Goal: Transaction & Acquisition: Book appointment/travel/reservation

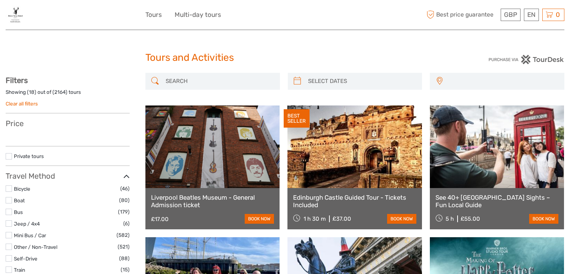
select select
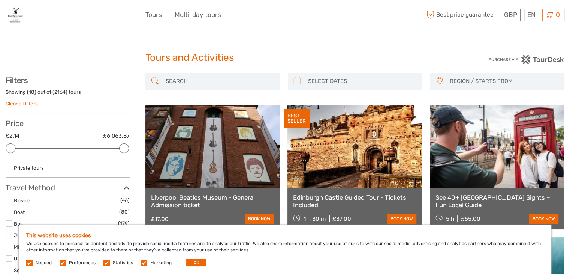
click at [80, 66] on div "Tours and Activities Tours and Activities" at bounding box center [285, 61] width 559 height 24
click at [462, 82] on span "REGION / STARTS FROM" at bounding box center [503, 81] width 114 height 12
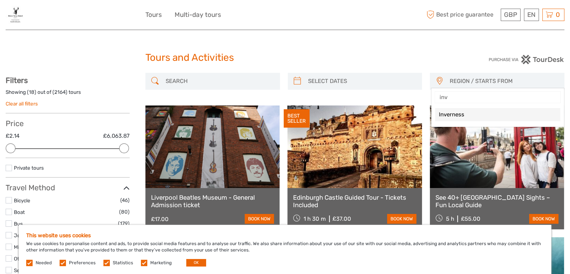
type input "inve"
click at [462, 112] on span "Inverness" at bounding box center [491, 115] width 105 height 8
select select "Inverness"
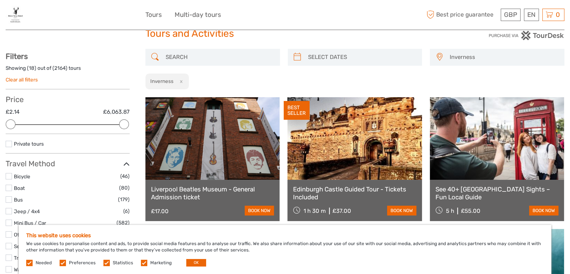
scroll to position [111, 0]
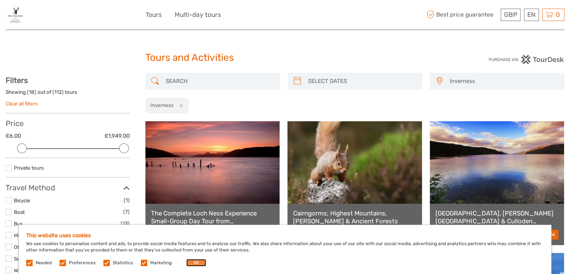
click at [199, 259] on button "OK" at bounding box center [196, 262] width 20 height 7
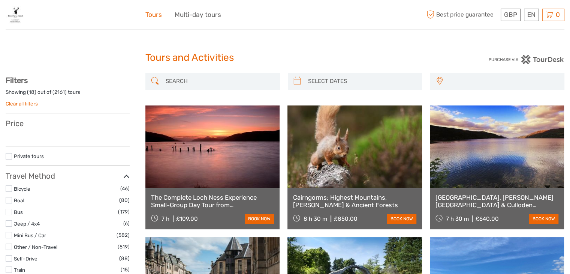
click at [156, 15] on link "Tours" at bounding box center [153, 14] width 16 height 11
select select
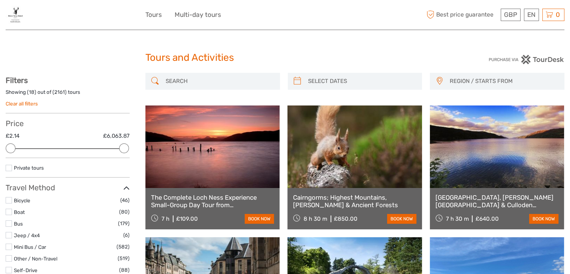
click at [459, 82] on span "REGION / STARTS FROM" at bounding box center [503, 81] width 114 height 12
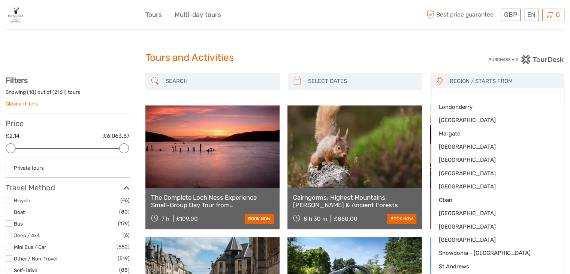
scroll to position [351, 0]
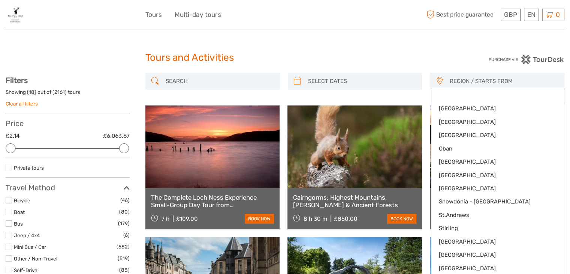
click at [454, 83] on span "REGION / STARTS FROM" at bounding box center [503, 81] width 114 height 12
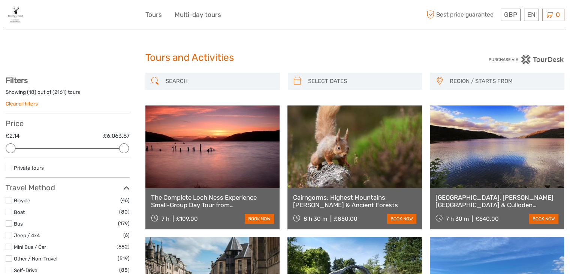
click at [475, 76] on span "REGION / STARTS FROM" at bounding box center [503, 81] width 114 height 12
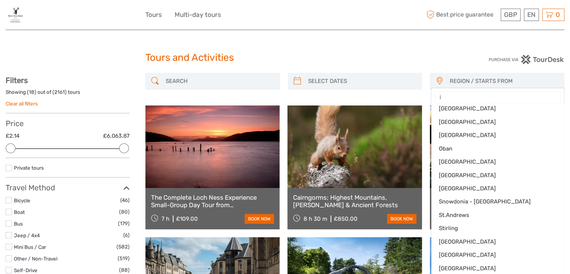
scroll to position [0, 0]
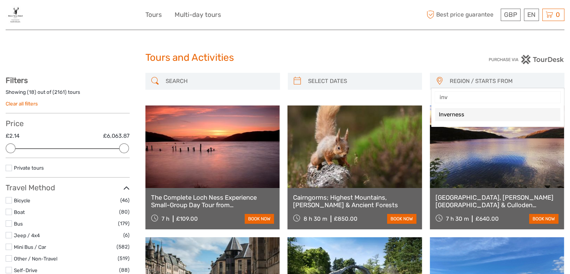
type input "inve"
click at [462, 116] on span "Inverness" at bounding box center [491, 115] width 105 height 8
select select "Inverness"
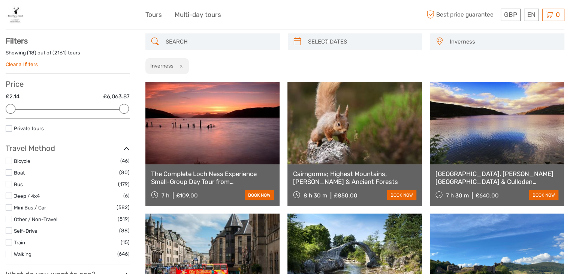
scroll to position [111, 0]
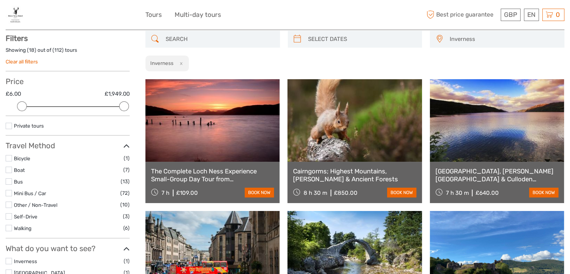
scroll to position [42, 0]
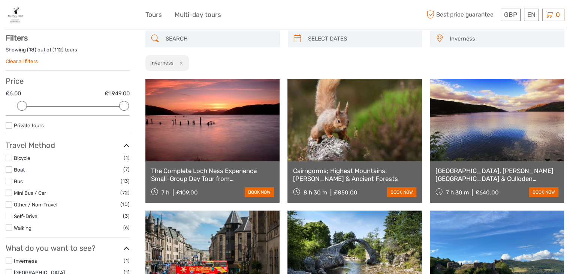
type input "07/09/2025"
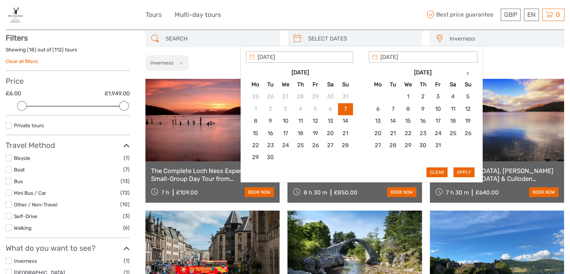
click at [349, 42] on input "search" at bounding box center [362, 38] width 114 height 13
type input "26/09/2025"
click at [464, 169] on button "Apply" at bounding box center [463, 172] width 21 height 10
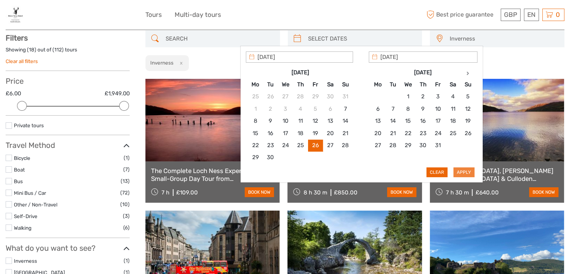
type input "26/09/2025 - 26/09/2025"
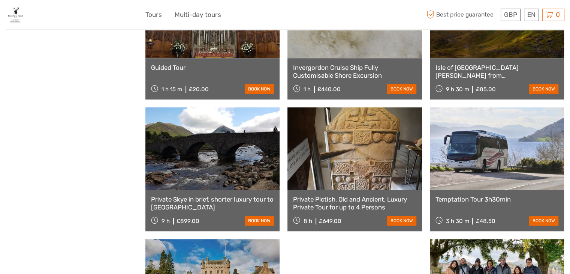
scroll to position [541, 0]
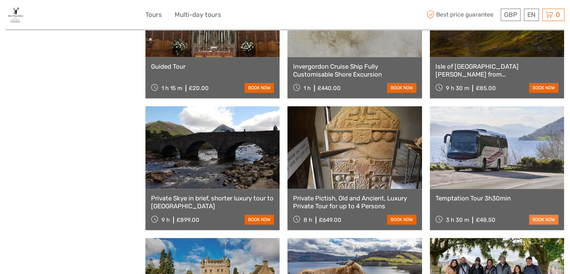
click at [537, 216] on link "book now" at bounding box center [543, 219] width 29 height 10
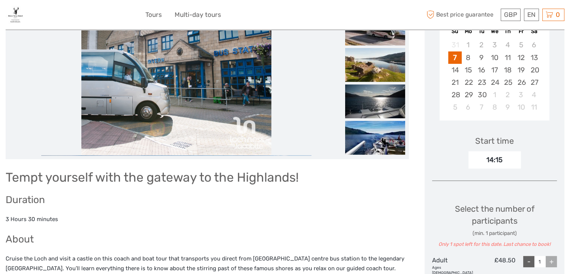
click at [492, 160] on div "14:15" at bounding box center [494, 159] width 52 height 17
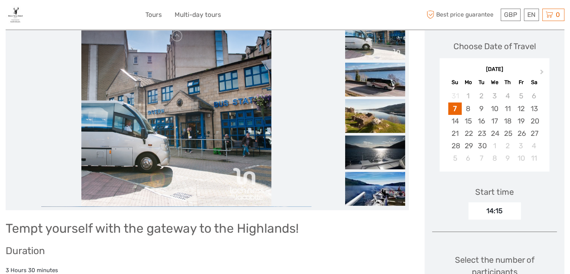
scroll to position [102, 0]
click at [480, 114] on div "9" at bounding box center [481, 108] width 13 height 12
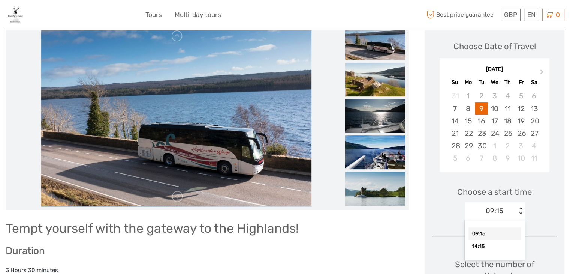
click at [500, 212] on div "09:15" at bounding box center [495, 211] width 18 height 10
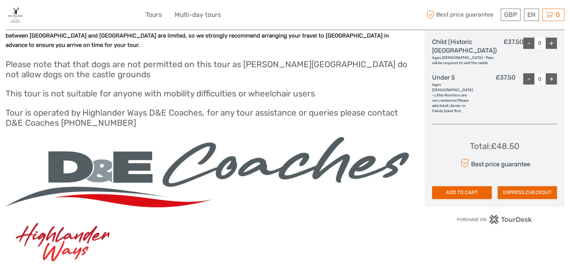
scroll to position [538, 0]
click at [511, 192] on button "EXPRESS CHECKOUT" at bounding box center [527, 192] width 59 height 13
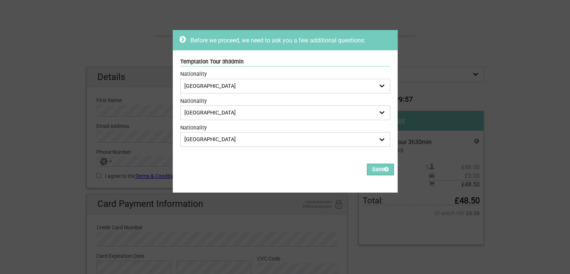
click at [251, 79] on select "[GEOGRAPHIC_DATA] [GEOGRAPHIC_DATA] [GEOGRAPHIC_DATA] [GEOGRAPHIC_DATA] [GEOGRA…" at bounding box center [285, 86] width 210 height 15
click at [179, 40] on icon at bounding box center [182, 39] width 6 height 7
click at [205, 83] on select "Afghanistan Albania Algeria Andorra Angola Anguilla Antigua Barbuda Argentina A…" at bounding box center [285, 86] width 210 height 15
select select "9451520"
click at [180, 79] on select "Afghanistan Albania Algeria Andorra Angola Anguilla Antigua Barbuda Argentina A…" at bounding box center [285, 86] width 210 height 15
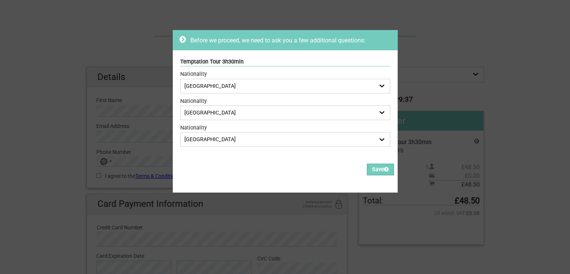
click at [229, 113] on select "Uganda Ukraine United Arab Emirates United Kingdom United States of America Uru…" at bounding box center [285, 112] width 210 height 15
select select "9451520"
click at [180, 105] on select "Uganda Ukraine United Arab Emirates United Kingdom United States of America Uru…" at bounding box center [285, 112] width 210 height 15
click at [230, 136] on select "Afghanistan Albania Algeria Andorra Angola Anguilla Antigua Barbuda Argentina A…" at bounding box center [285, 139] width 210 height 15
select select "9451520"
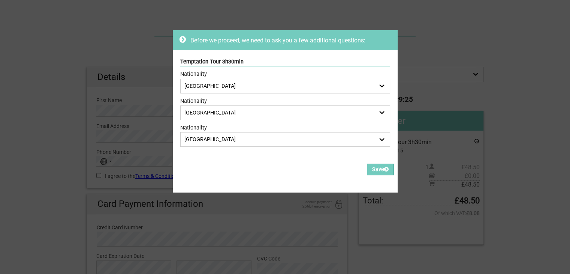
click at [180, 132] on select "Afghanistan Albania Algeria Andorra Angola Anguilla Antigua Barbuda Argentina A…" at bounding box center [285, 139] width 210 height 15
click at [371, 170] on button "Save" at bounding box center [380, 169] width 27 height 12
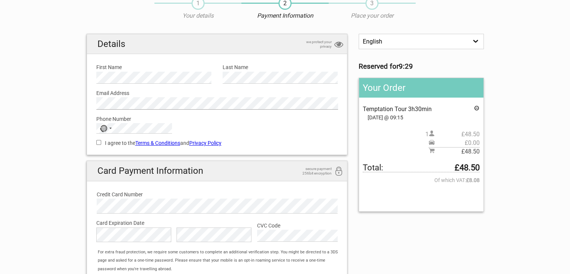
scroll to position [34, 0]
click at [106, 142] on label "I agree to the Terms & Conditions and Privacy Policy" at bounding box center [217, 142] width 242 height 8
click at [101, 142] on input "I agree to the Terms & Conditions and Privacy Policy" at bounding box center [98, 141] width 5 height 5
checkbox input "true"
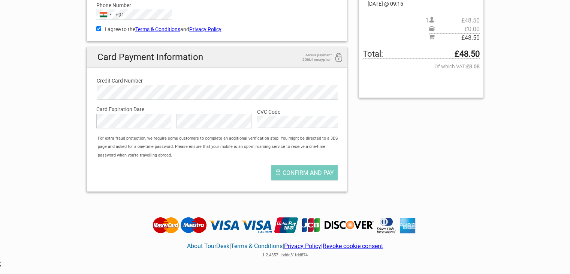
scroll to position [147, 0]
click at [43, 164] on section "1 Your details 2 Payment Information 3 Place your order English Español Deutsch…" at bounding box center [285, 36] width 570 height 321
click at [304, 169] on span "Confirm and pay" at bounding box center [308, 172] width 51 height 7
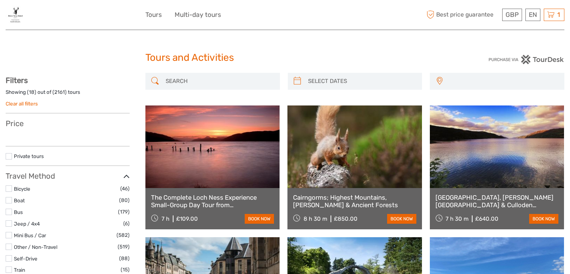
select select
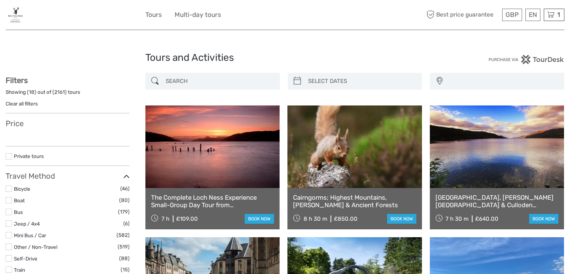
select select
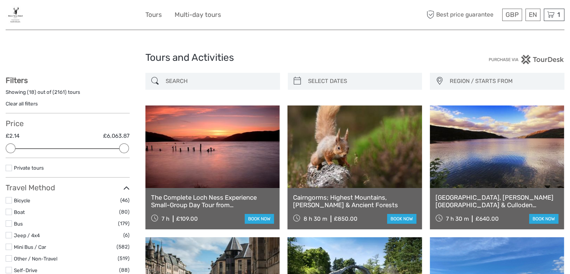
click at [18, 19] on img at bounding box center [16, 15] width 20 height 18
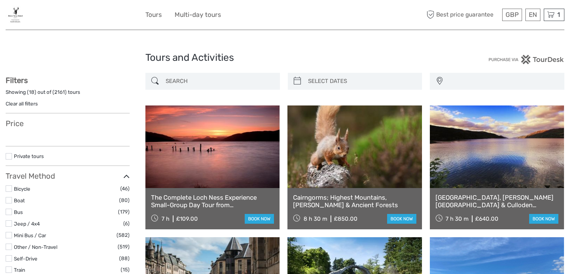
select select
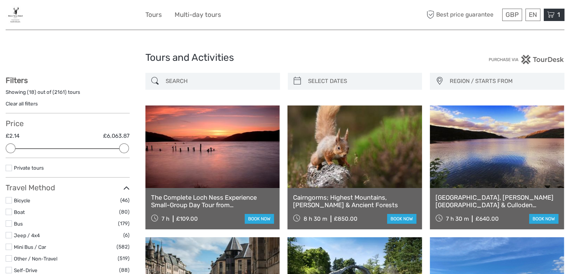
click at [554, 15] on icon at bounding box center [550, 14] width 7 height 9
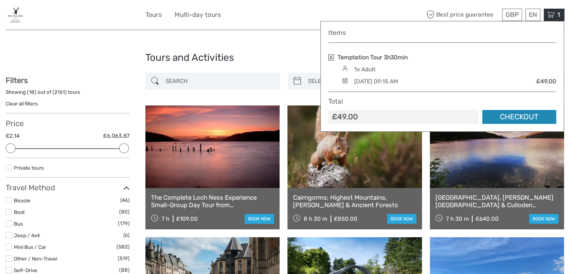
click at [518, 113] on link "Checkout" at bounding box center [519, 117] width 74 height 14
